Goal: Information Seeking & Learning: Find specific fact

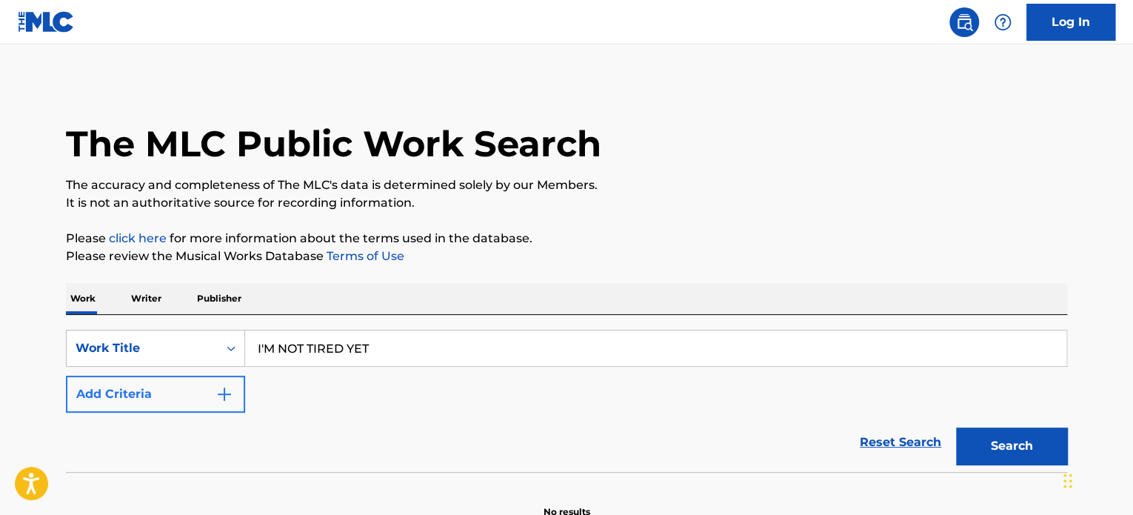
type input "I'M NOT TIRED YET"
click at [117, 390] on button "Add Criteria" at bounding box center [155, 393] width 179 height 37
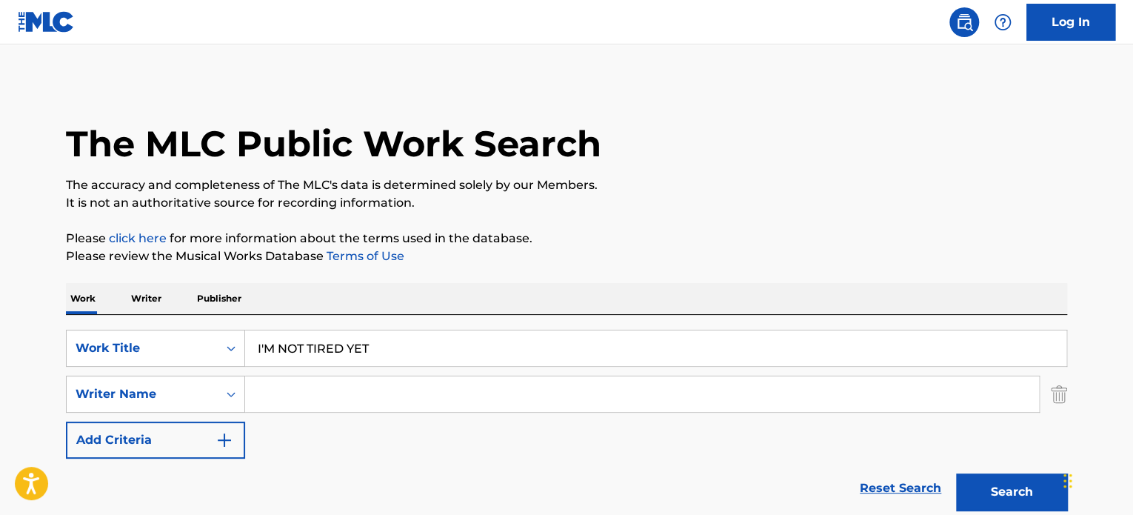
click at [278, 395] on input "Search Form" at bounding box center [642, 394] width 794 height 36
type input "[PERSON_NAME]"
click at [956, 473] on button "Search" at bounding box center [1011, 491] width 111 height 37
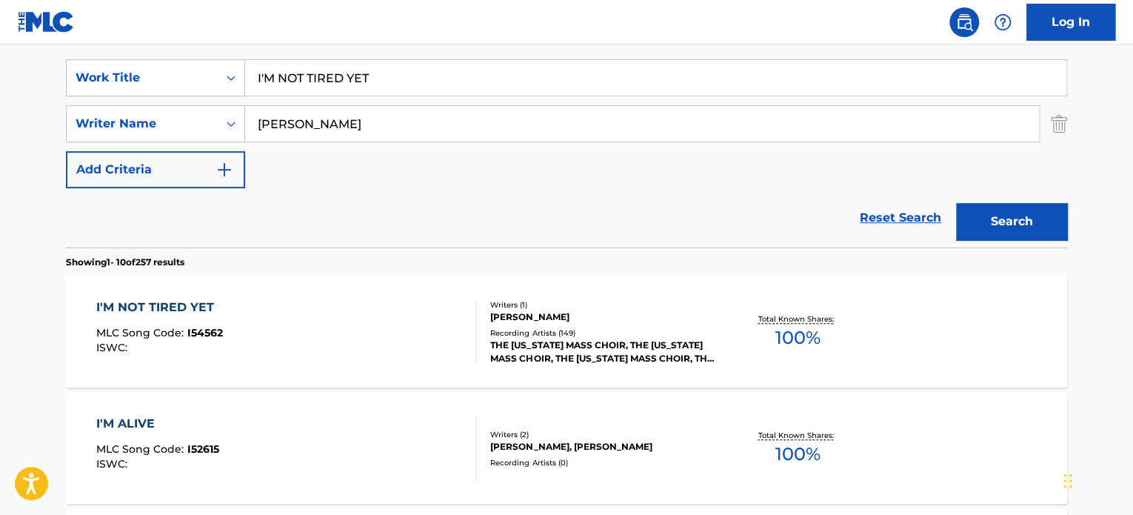
scroll to position [296, 0]
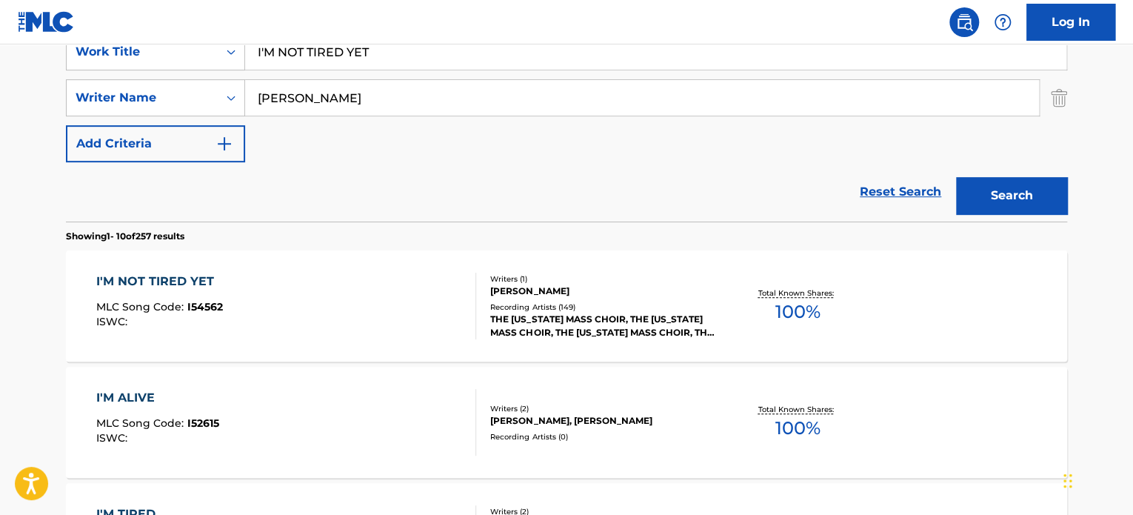
click at [437, 312] on div "I'M NOT TIRED YET MLC Song Code : I54562 ISWC :" at bounding box center [286, 306] width 381 height 67
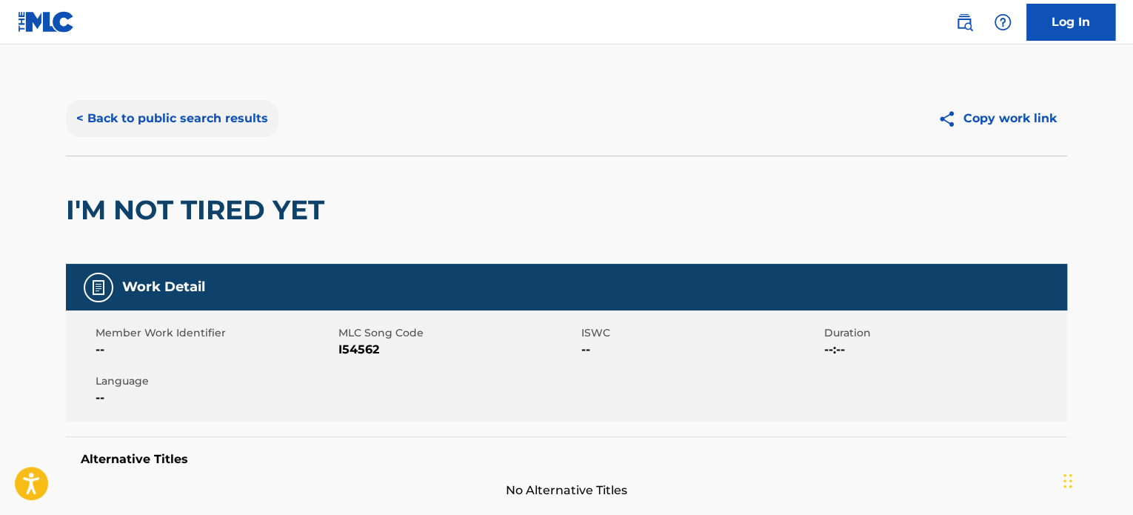
click at [135, 124] on button "< Back to public search results" at bounding box center [172, 118] width 213 height 37
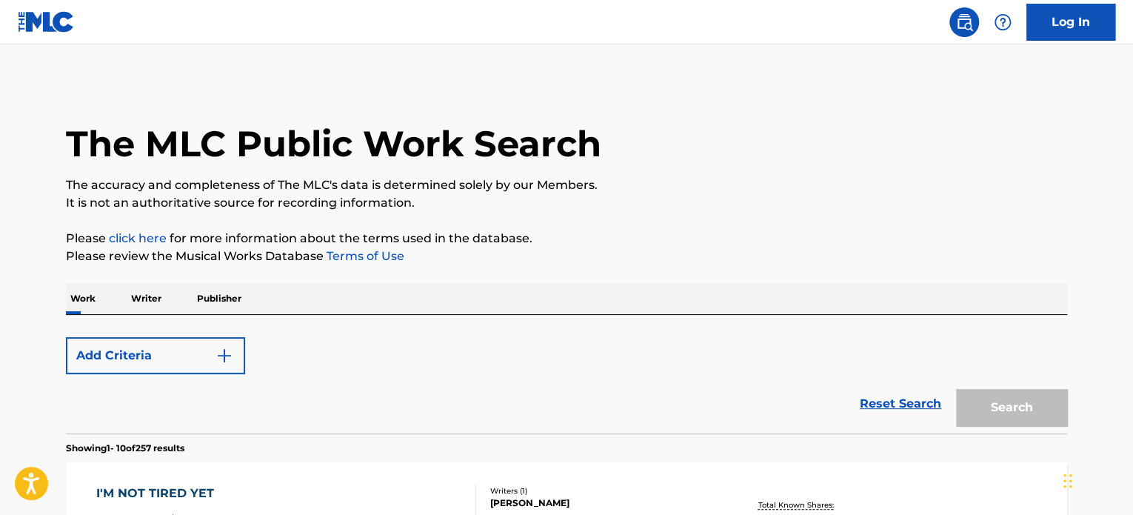
scroll to position [296, 0]
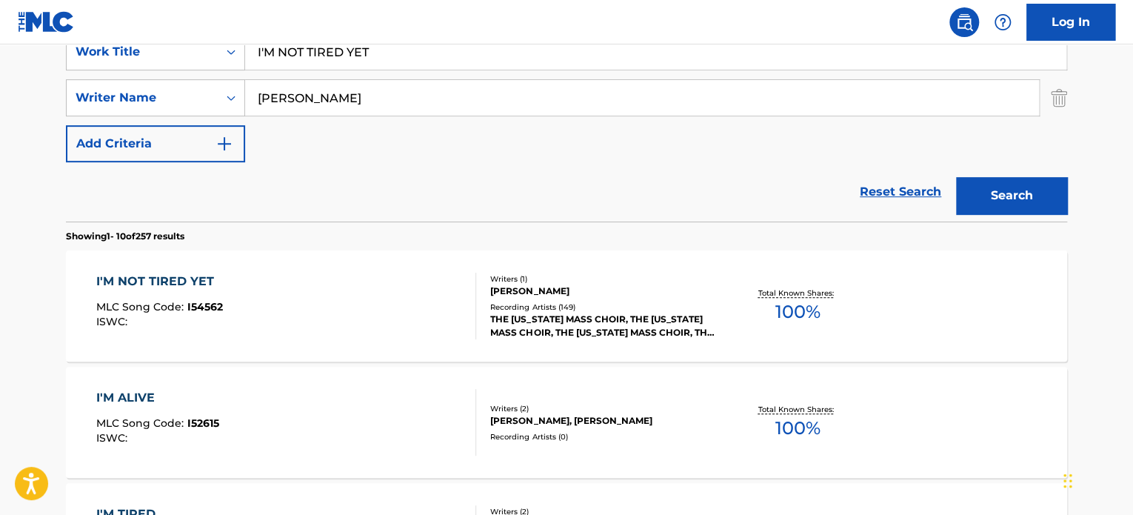
drag, startPoint x: 387, startPoint y: 53, endPoint x: 145, endPoint y: 15, distance: 244.4
type input "LIVING TESTIMONY"
type input "[PERSON_NAME]"
click at [956, 177] on button "Search" at bounding box center [1011, 195] width 111 height 37
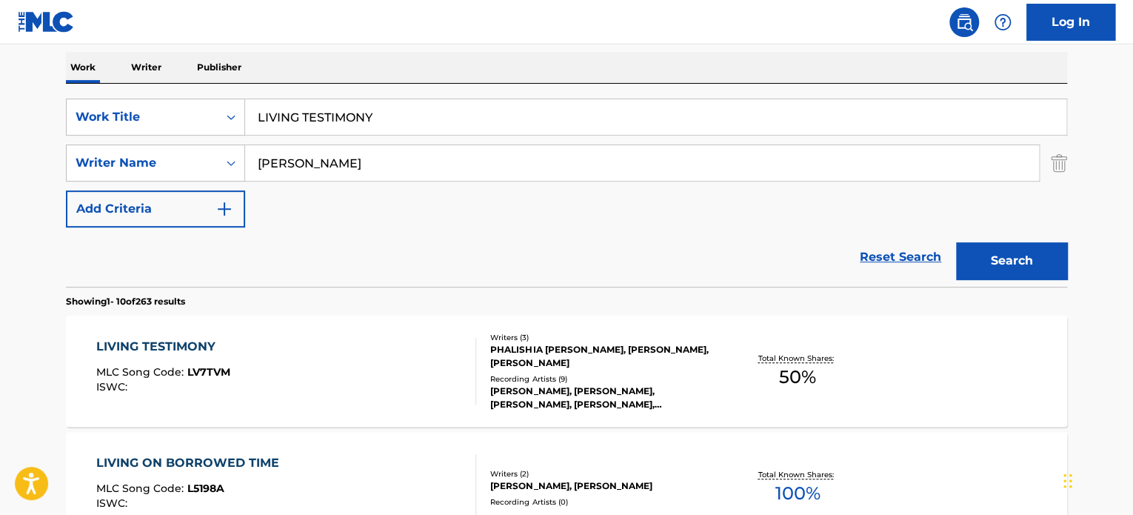
scroll to position [233, 0]
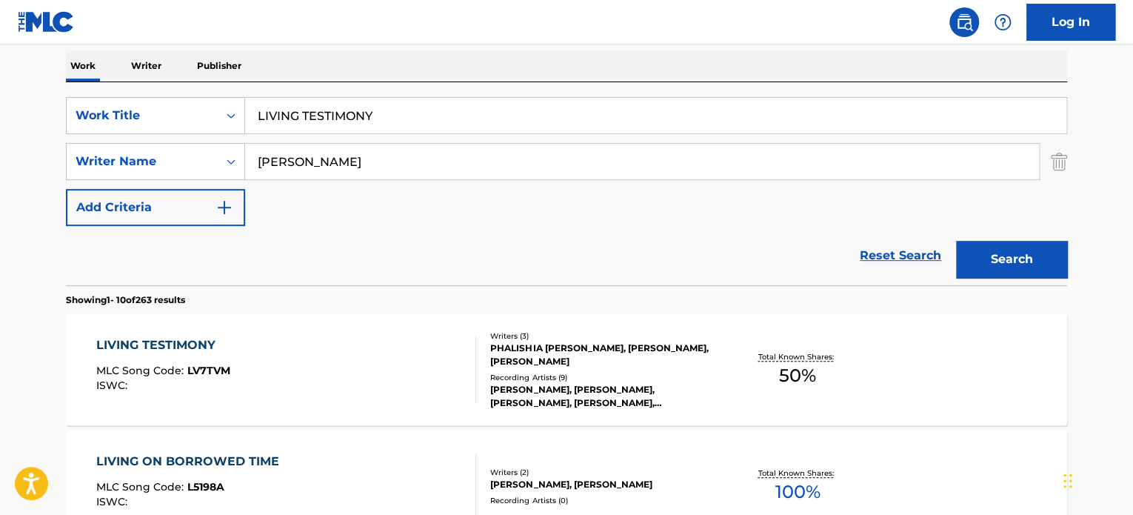
drag, startPoint x: 388, startPoint y: 112, endPoint x: 0, endPoint y: 41, distance: 394.4
type input "DOUBLE"
type input "[PERSON_NAME]"
click at [956, 241] on button "Search" at bounding box center [1011, 259] width 111 height 37
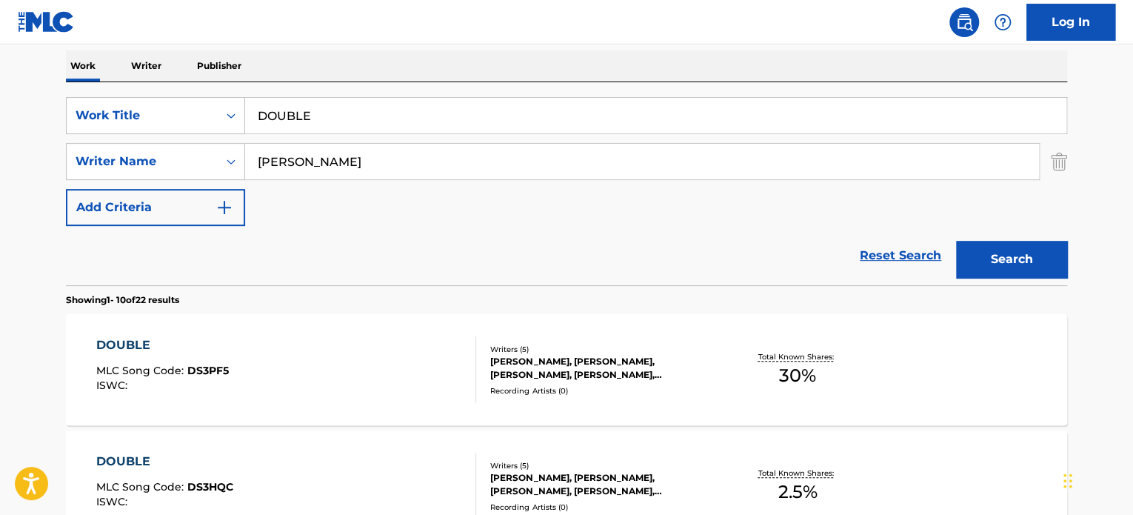
click at [417, 346] on div "DOUBLE MLC Song Code : DS3PF5 ISWC :" at bounding box center [286, 369] width 381 height 67
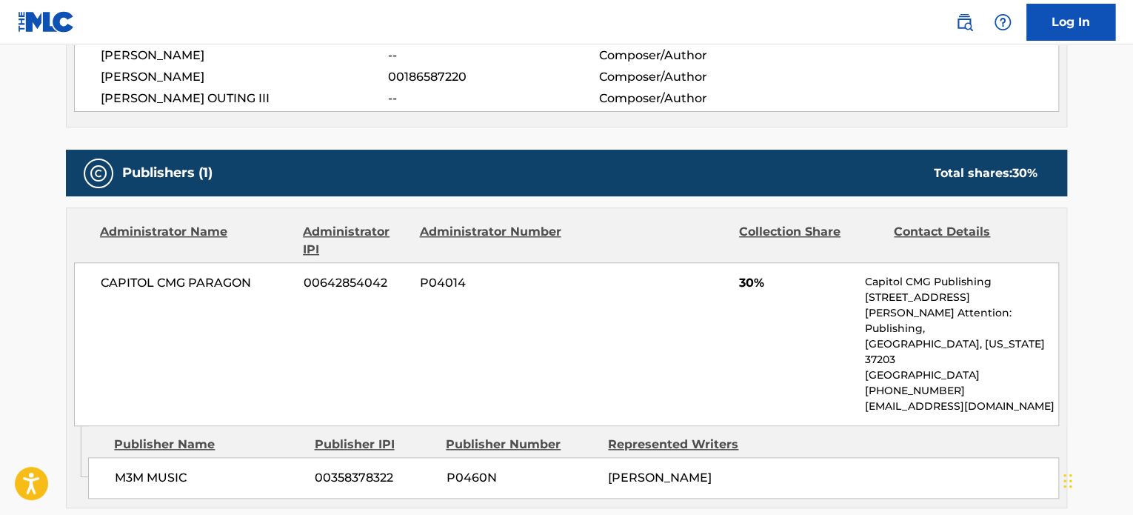
scroll to position [667, 0]
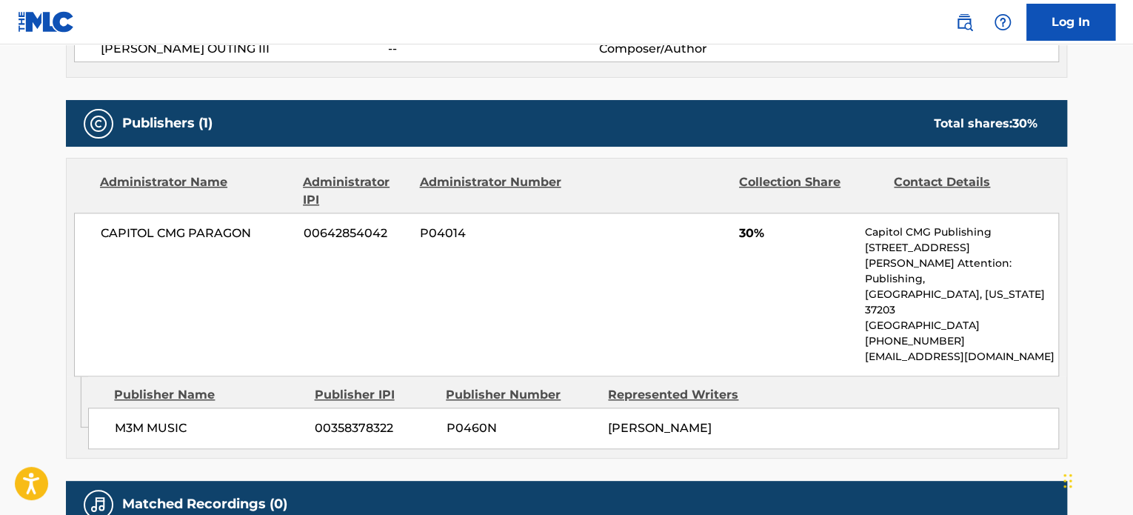
click at [822, 352] on div "CAPITOL CMG PARAGON 00642854042 P04014 30% Capitol CMG Publishing [STREET_ADDRE…" at bounding box center [566, 295] width 985 height 164
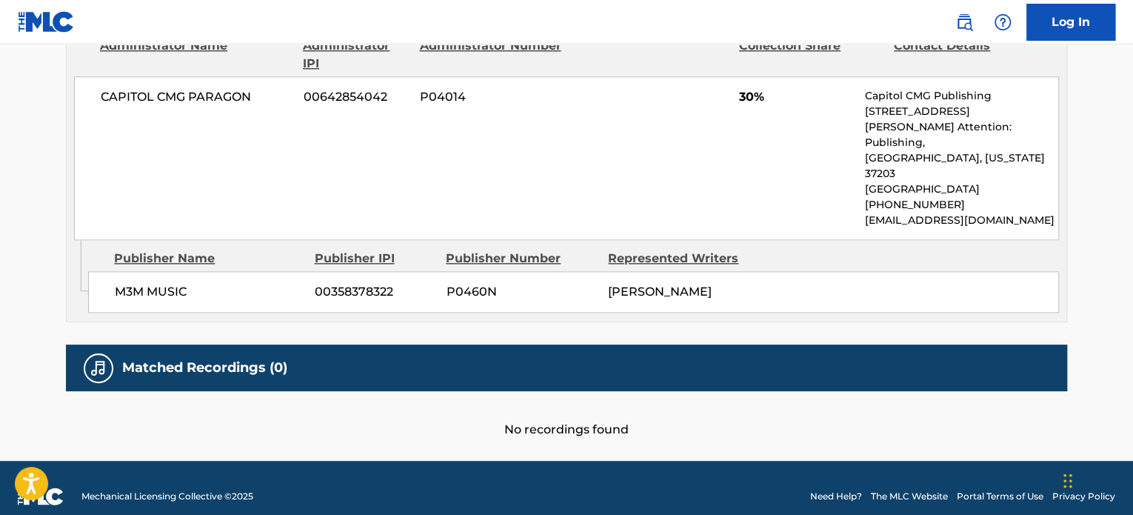
scroll to position [358, 0]
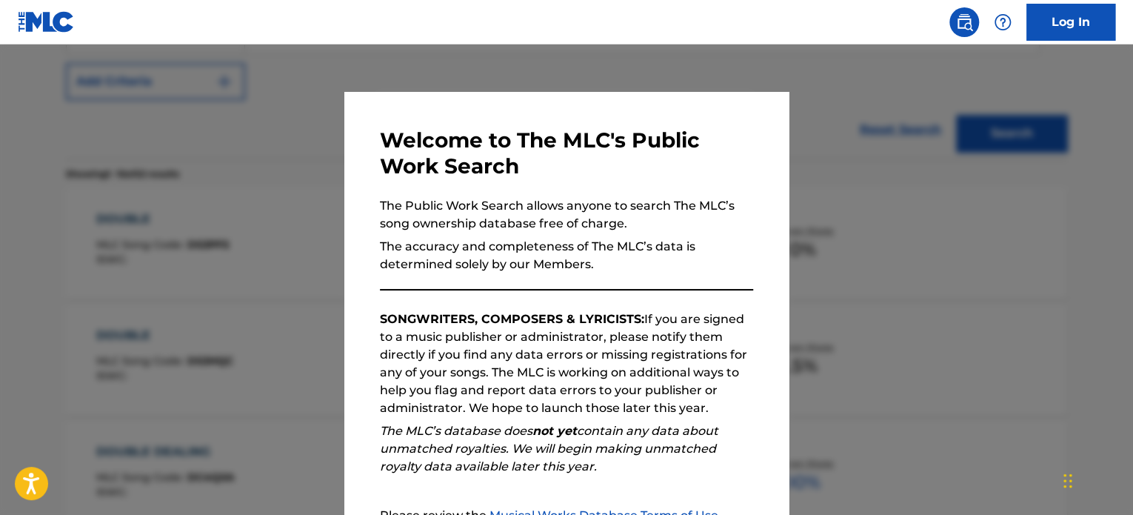
scroll to position [233, 0]
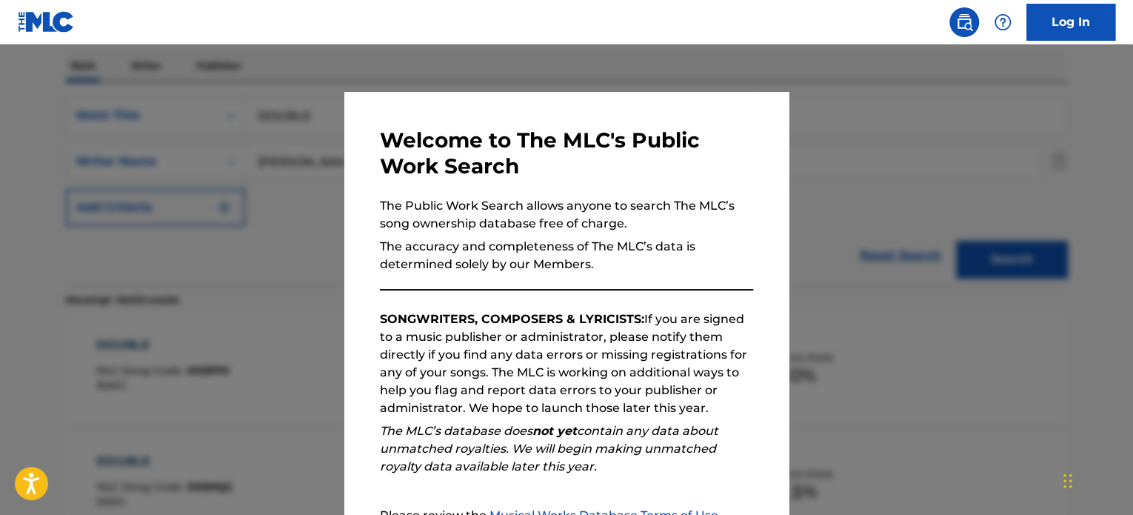
click at [670, 218] on p "The Public Work Search allows anyone to search The MLC’s song ownership databas…" at bounding box center [566, 215] width 373 height 36
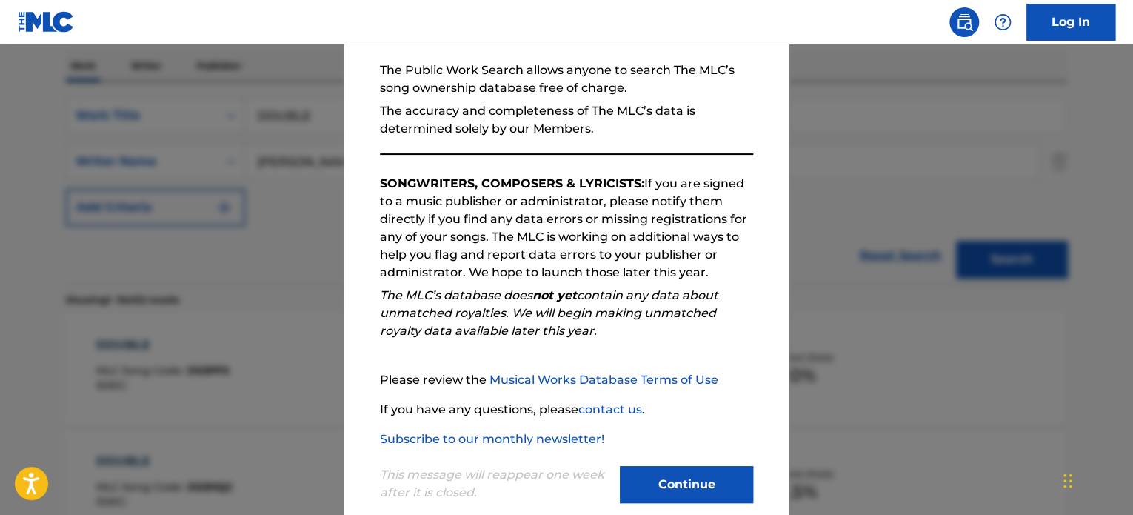
scroll to position [163, 0]
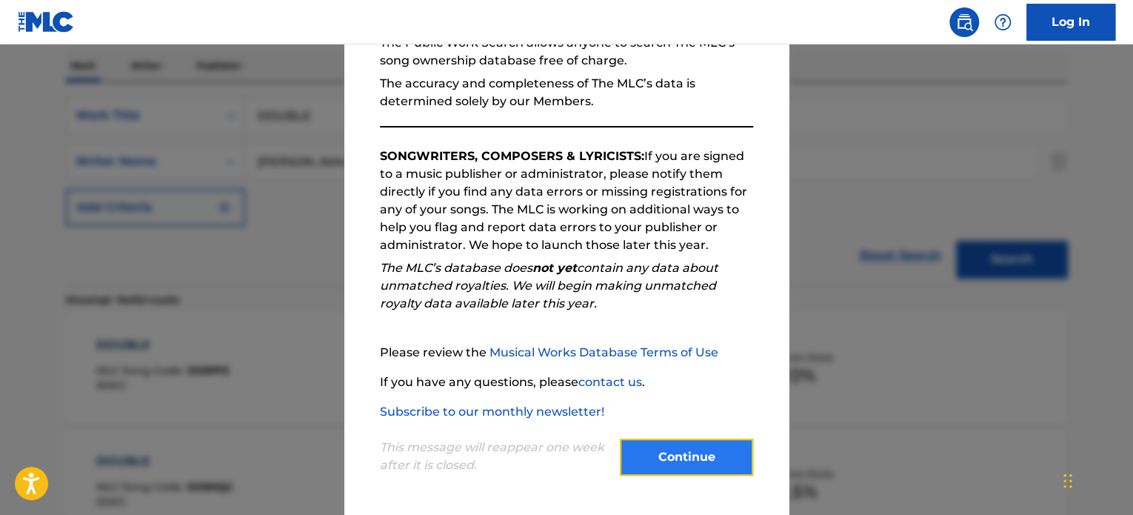
click at [707, 461] on button "Continue" at bounding box center [686, 456] width 133 height 37
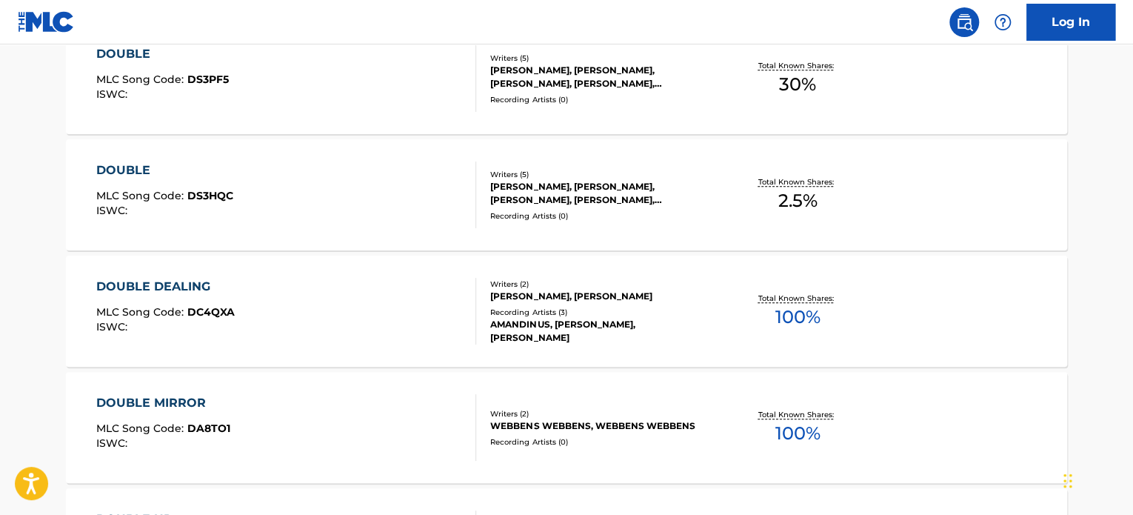
scroll to position [529, 0]
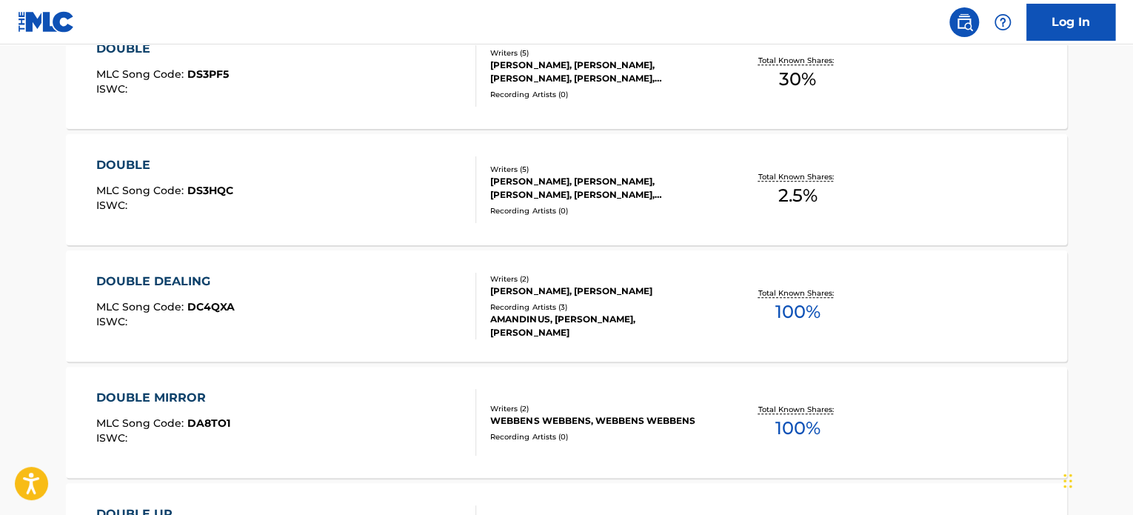
click at [407, 196] on div "DOUBLE MLC Song Code : DS3HQC ISWC :" at bounding box center [286, 189] width 381 height 67
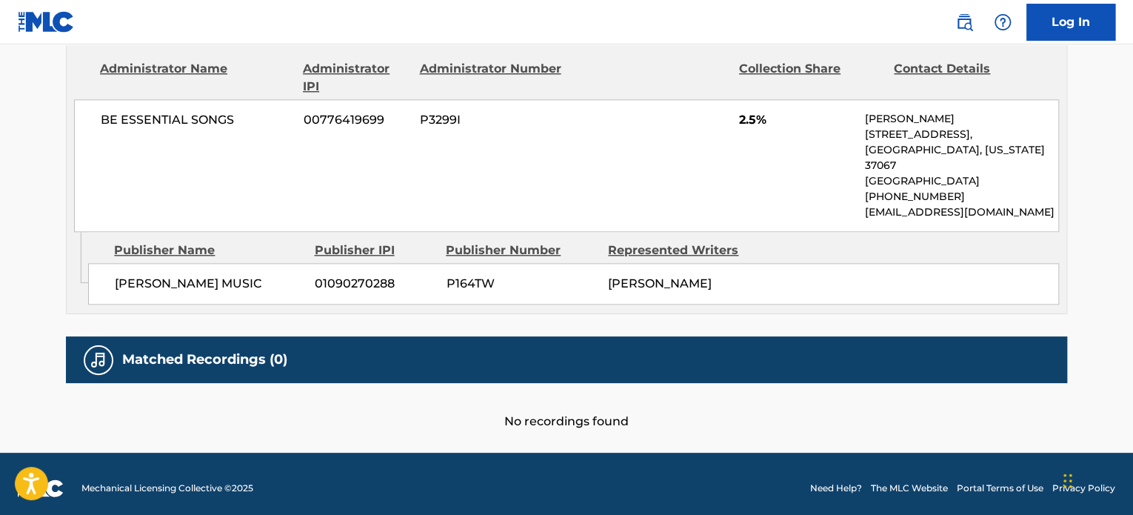
scroll to position [801, 0]
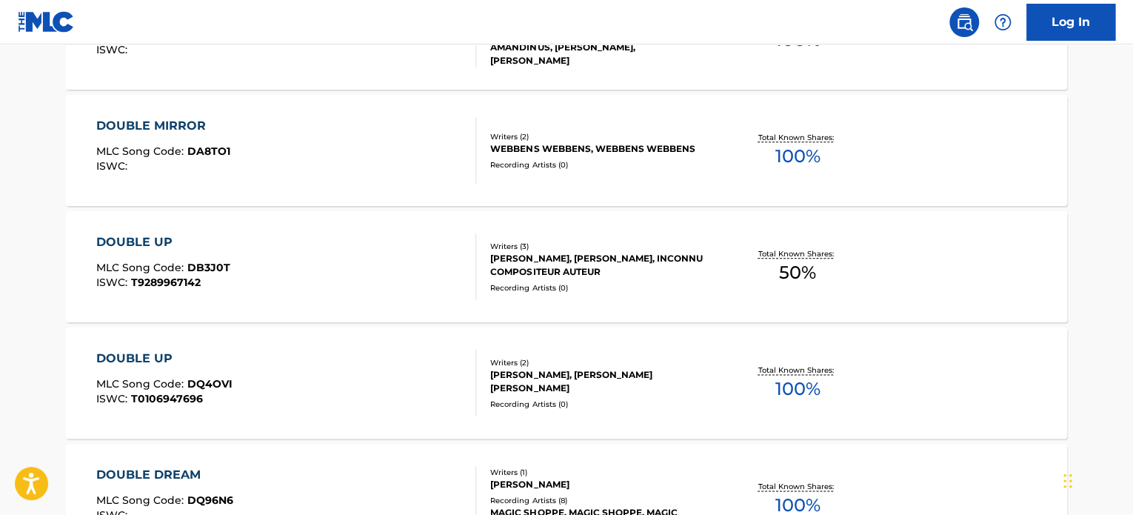
scroll to position [613, 0]
